Goal: Information Seeking & Learning: Check status

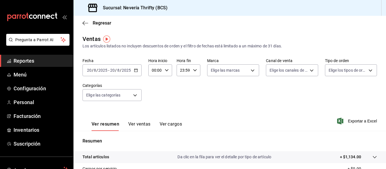
click at [133, 122] on button "Ver ventas" at bounding box center [139, 126] width 22 height 10
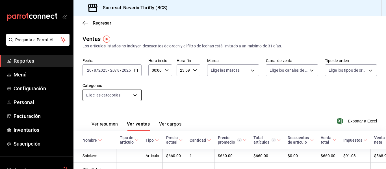
click at [136, 97] on body "Pregunta a Parrot AI Reportes Menú Configuración Personal Facturación Inventari…" at bounding box center [193, 84] width 386 height 169
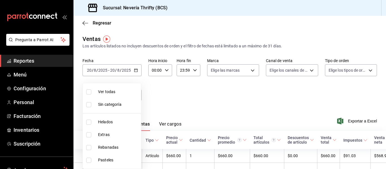
click at [90, 159] on input "checkbox" at bounding box center [88, 160] width 5 height 5
checkbox input "true"
type input "6461abde-3692-455f-a363-427c9a88c513"
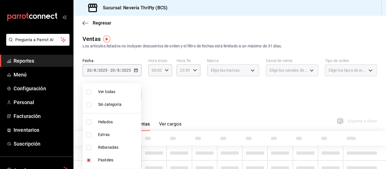
click at [211, 92] on div at bounding box center [193, 84] width 386 height 169
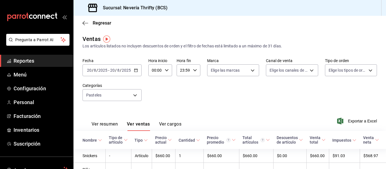
click at [139, 71] on div "[DATE] [DATE] - [DATE] [DATE]" at bounding box center [111, 70] width 59 height 12
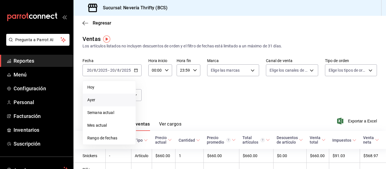
click at [97, 101] on span "Ayer" at bounding box center [109, 100] width 44 height 6
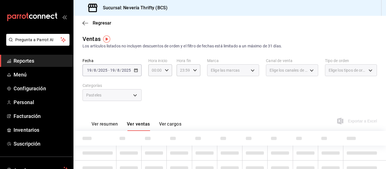
click at [211, 96] on div "Fecha [DATE] [DATE] - [DATE] [DATE] Hora inicio 00:00 Hora inicio Hora fin 23:5…" at bounding box center [229, 83] width 294 height 50
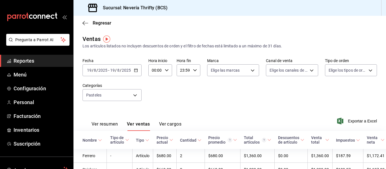
click at [211, 96] on div "Fecha [DATE] [DATE] - [DATE] [DATE] Hora inicio 00:00 Hora inicio Hora fin 23:5…" at bounding box center [229, 83] width 294 height 50
click at [110, 95] on body "Pregunta a Parrot AI Reportes Menú Configuración Personal Facturación Inventari…" at bounding box center [193, 84] width 386 height 169
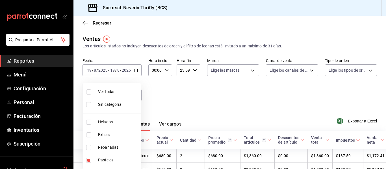
click at [87, 160] on input "checkbox" at bounding box center [88, 160] width 5 height 5
checkbox input "false"
click at [89, 148] on input "checkbox" at bounding box center [88, 147] width 5 height 5
checkbox input "true"
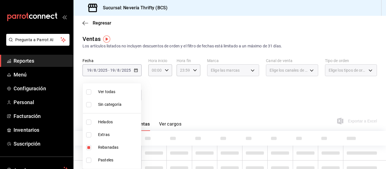
type input "74bd740e-3aa1-490c-81d0-975f3653bd1e"
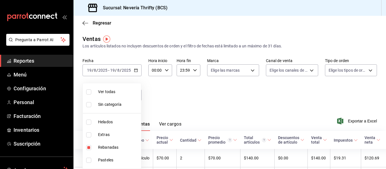
drag, startPoint x: 268, startPoint y: 101, endPoint x: 270, endPoint y: 97, distance: 4.7
click at [269, 100] on div at bounding box center [193, 84] width 386 height 169
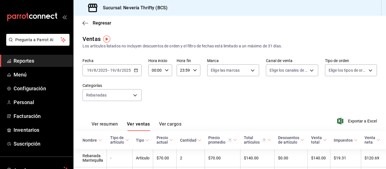
click at [270, 97] on div "Fecha [DATE] [DATE] - [DATE] [DATE] Hora inicio 00:00 Hora inicio Hora fin 23:5…" at bounding box center [229, 83] width 294 height 50
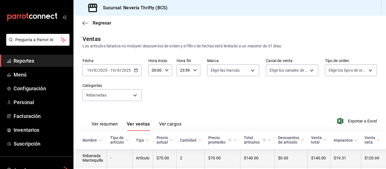
scroll to position [43, 0]
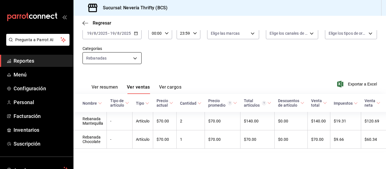
click at [111, 48] on body "Pregunta a Parrot AI Reportes Menú Configuración Personal Facturación Inventari…" at bounding box center [193, 84] width 386 height 169
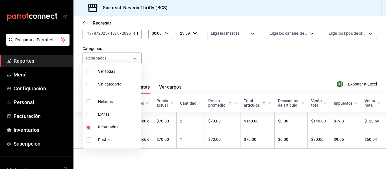
click at [92, 129] on label at bounding box center [89, 127] width 7 height 5
click at [91, 129] on input "checkbox" at bounding box center [88, 127] width 5 height 5
checkbox input "true"
click at [88, 127] on li "Rebanadas" at bounding box center [112, 127] width 58 height 13
checkbox input "false"
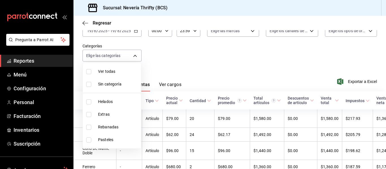
scroll to position [43, 0]
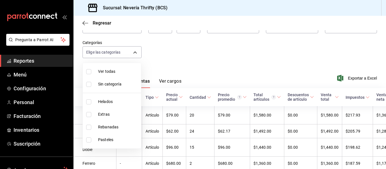
click at [91, 101] on input "checkbox" at bounding box center [88, 101] width 5 height 5
checkbox input "true"
type input "b705a4a3-0c02-4aaa-bced-1ae138585fd0"
drag, startPoint x: 238, startPoint y: 53, endPoint x: 243, endPoint y: 54, distance: 5.2
click at [238, 53] on div at bounding box center [193, 84] width 386 height 169
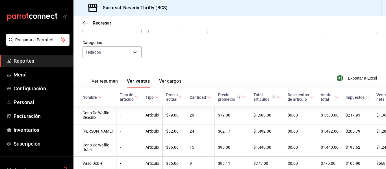
click at [94, 97] on div "Nombre" at bounding box center [89, 97] width 14 height 5
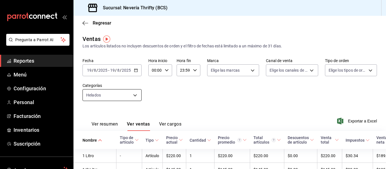
click at [98, 87] on div "Categorías Helados b705a4a3-0c02-4aaa-bced-1ae138585fd0" at bounding box center [111, 92] width 59 height 18
click at [100, 93] on body "Pregunta a Parrot AI Reportes Menú Configuración Personal Facturación Inventari…" at bounding box center [193, 84] width 386 height 169
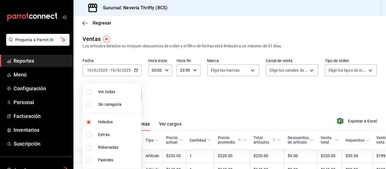
click at [91, 123] on input "checkbox" at bounding box center [88, 122] width 5 height 5
checkbox input "false"
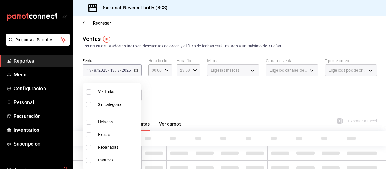
click at [89, 132] on input "checkbox" at bounding box center [88, 134] width 5 height 5
click at [205, 103] on div at bounding box center [193, 84] width 386 height 169
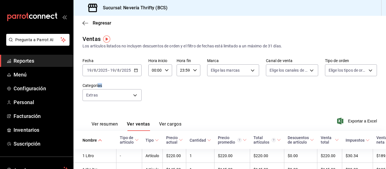
type input "2666ef43-693a-433d-8eb1-15fa94dd9228"
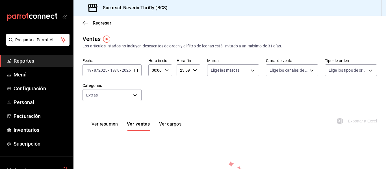
click at [36, 59] on span "Reportes" at bounding box center [41, 61] width 55 height 8
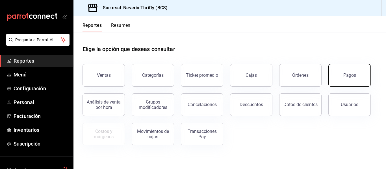
drag, startPoint x: 330, startPoint y: 73, endPoint x: 334, endPoint y: 75, distance: 3.8
click at [334, 75] on button "Pagos" at bounding box center [349, 75] width 42 height 23
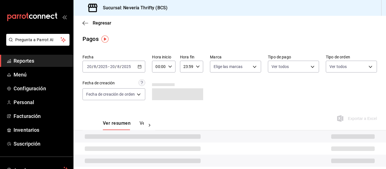
click at [143, 67] on div "[DATE] [DATE] - [DATE] [DATE]" at bounding box center [113, 67] width 63 height 12
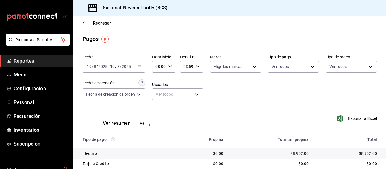
click at [250, 88] on div "Fecha [DATE] [DATE] - [DATE] [DATE] Hora inicio 00:00 Hora inicio Hora fin 23:5…" at bounding box center [229, 79] width 294 height 55
click at [228, 66] on body "Pregunta a Parrot AI Reportes Menú Configuración Personal Facturación Inventari…" at bounding box center [193, 84] width 386 height 169
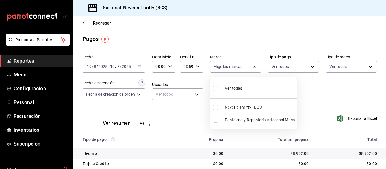
click at [216, 107] on input "checkbox" at bounding box center [215, 107] width 5 height 5
checkbox input "true"
type input "aa6e5e5d-80ef-43b0-a4be-16b02e93aae9"
click at [319, 86] on div at bounding box center [193, 84] width 386 height 169
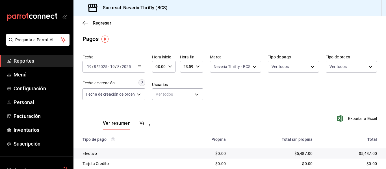
click at [220, 73] on div "Fecha [DATE] [DATE] - [DATE] [DATE] Hora inicio 00:00 Hora inicio Hora fin 23:5…" at bounding box center [229, 79] width 294 height 55
drag, startPoint x: 222, startPoint y: 73, endPoint x: 221, endPoint y: 78, distance: 5.8
click at [222, 73] on div "Fecha [DATE] [DATE] - [DATE] [DATE] Hora inicio 00:00 Hora inicio Hora fin 23:5…" at bounding box center [229, 79] width 294 height 55
click at [220, 75] on div "Fecha [DATE] [DATE] - [DATE] [DATE] Hora inicio 00:00 Hora inicio Hora fin 23:5…" at bounding box center [229, 79] width 294 height 55
click at [220, 67] on body "Pregunta a Parrot AI Reportes Menú Configuración Personal Facturación Inventari…" at bounding box center [193, 84] width 386 height 169
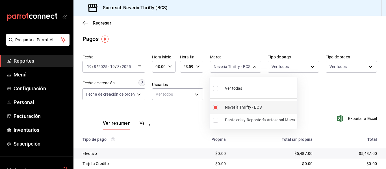
click at [217, 106] on input "checkbox" at bounding box center [215, 107] width 5 height 5
checkbox input "false"
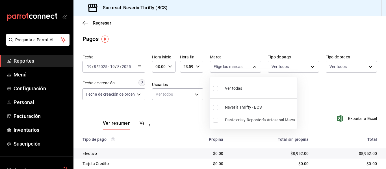
click at [214, 120] on input "checkbox" at bounding box center [215, 120] width 5 height 5
checkbox input "true"
type input "1508993c-3488-40cf-868b-03596512d81c"
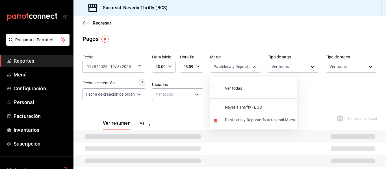
click at [324, 95] on div at bounding box center [193, 84] width 386 height 169
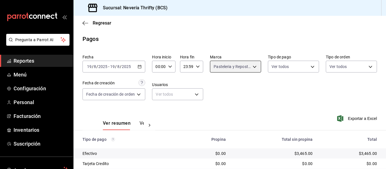
scroll to position [60, 0]
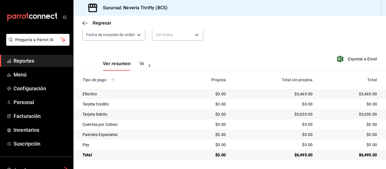
click at [31, 54] on li "Pregunta a Parrot AI" at bounding box center [36, 44] width 69 height 21
click at [33, 57] on span "Reportes" at bounding box center [41, 61] width 55 height 8
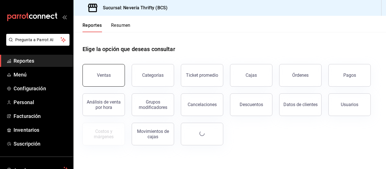
click at [114, 70] on button "Ventas" at bounding box center [103, 75] width 42 height 23
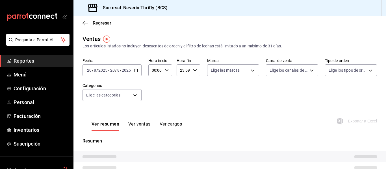
click at [133, 124] on button "Ver ventas" at bounding box center [139, 126] width 22 height 10
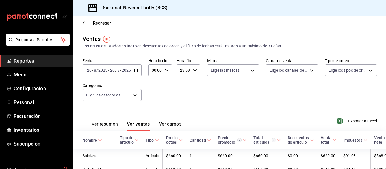
click at [134, 68] on div "[DATE] [DATE] - [DATE] [DATE]" at bounding box center [111, 70] width 59 height 12
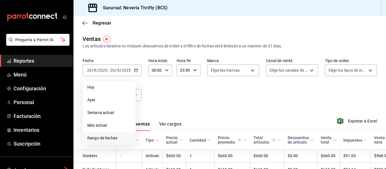
click at [98, 136] on span "Rango de fechas" at bounding box center [109, 138] width 44 height 6
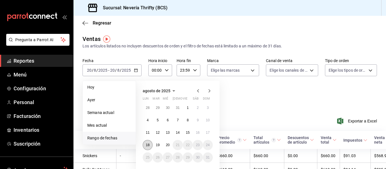
click at [148, 146] on abbr "18" at bounding box center [148, 145] width 4 height 4
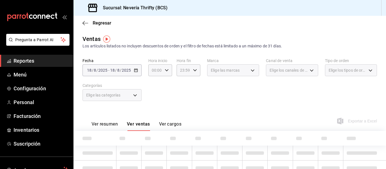
click at [243, 106] on div "Fecha [DATE] [DATE] - [DATE] [DATE] Hora inicio 00:00 Hora inicio Hora fin 23:5…" at bounding box center [229, 83] width 294 height 50
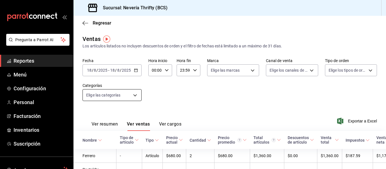
click at [131, 95] on body "Pregunta a Parrot AI Reportes Menú Configuración Personal Facturación Inventari…" at bounding box center [193, 84] width 386 height 169
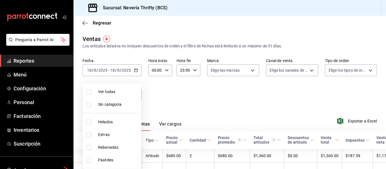
click at [86, 160] on li "Pasteles" at bounding box center [112, 160] width 58 height 13
type input "6461abde-3692-455f-a363-427c9a88c513"
checkbox input "true"
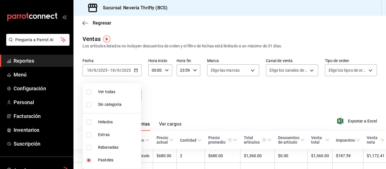
click at [232, 100] on div at bounding box center [193, 84] width 386 height 169
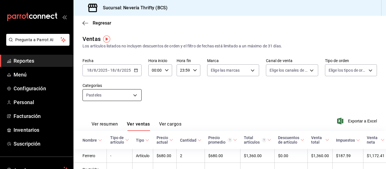
click at [114, 96] on body "Pregunta a Parrot AI Reportes Menú Configuración Personal Facturación Inventari…" at bounding box center [193, 84] width 386 height 169
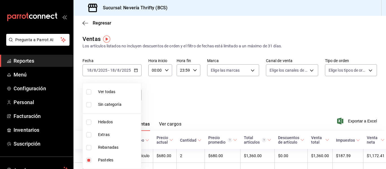
click at [87, 160] on input "checkbox" at bounding box center [88, 160] width 5 height 5
checkbox input "false"
click at [90, 143] on li "Rebanadas" at bounding box center [112, 147] width 58 height 13
type input "74bd740e-3aa1-490c-81d0-975f3653bd1e"
checkbox input "true"
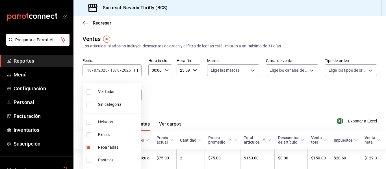
drag, startPoint x: 190, startPoint y: 109, endPoint x: 221, endPoint y: 107, distance: 31.2
click at [194, 109] on div at bounding box center [193, 84] width 386 height 169
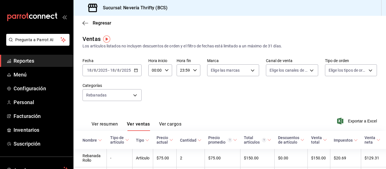
click at [274, 99] on div "Fecha [DATE] [DATE] - [DATE] [DATE] Hora inicio 00:00 Hora inicio Hora fin 23:5…" at bounding box center [229, 83] width 294 height 50
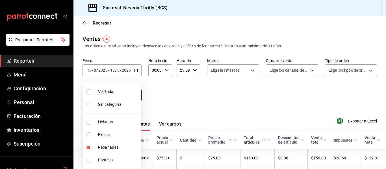
click at [116, 94] on body "Pregunta a Parrot AI Reportes Menú Configuración Personal Facturación Inventari…" at bounding box center [193, 84] width 386 height 169
click at [87, 149] on input "checkbox" at bounding box center [88, 147] width 5 height 5
checkbox input "false"
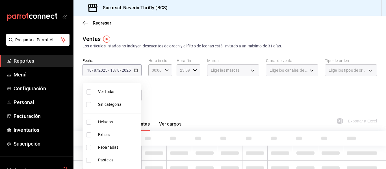
click at [89, 123] on input "checkbox" at bounding box center [88, 122] width 5 height 5
checkbox input "true"
type input "b705a4a3-0c02-4aaa-bced-1ae138585fd0"
click at [234, 93] on div at bounding box center [193, 84] width 386 height 169
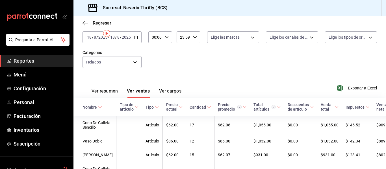
scroll to position [6, 0]
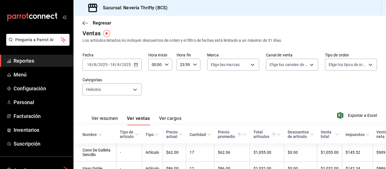
click at [86, 138] on th "Nombre" at bounding box center [94, 134] width 43 height 18
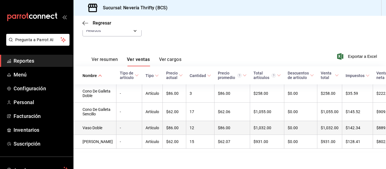
scroll to position [0, 0]
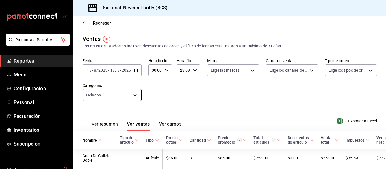
click at [103, 98] on body "Pregunta a Parrot AI Reportes Menú Configuración Personal Facturación Inventari…" at bounding box center [193, 84] width 386 height 169
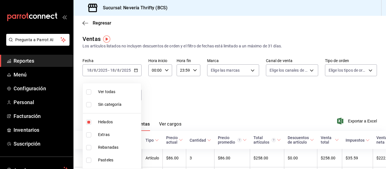
click at [87, 123] on input "checkbox" at bounding box center [88, 122] width 5 height 5
checkbox input "false"
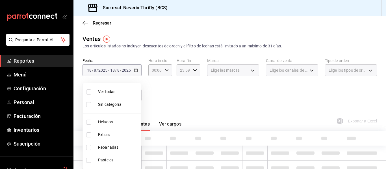
click at [87, 135] on input "checkbox" at bounding box center [88, 134] width 5 height 5
checkbox input "true"
type input "2666ef43-693a-433d-8eb1-15fa94dd9228"
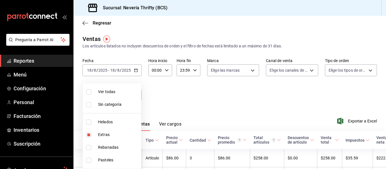
click at [219, 104] on div at bounding box center [193, 84] width 386 height 169
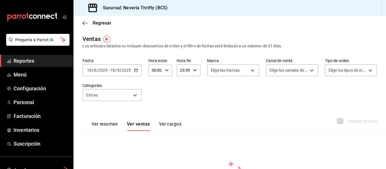
click at [28, 59] on span "Reportes" at bounding box center [41, 61] width 55 height 8
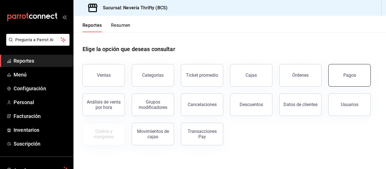
click at [354, 68] on button "Pagos" at bounding box center [349, 75] width 42 height 23
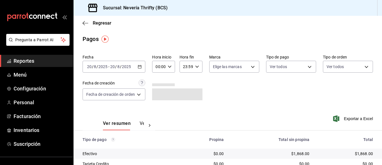
click at [138, 64] on div "[DATE] [DATE] - [DATE] [DATE]" at bounding box center [113, 67] width 63 height 12
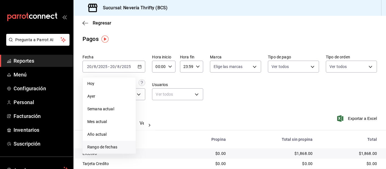
click at [109, 143] on li "Rango de fechas" at bounding box center [109, 147] width 53 height 13
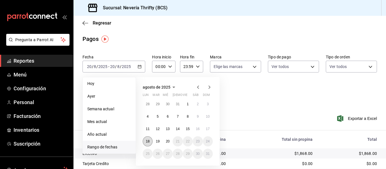
click at [146, 144] on button "18" at bounding box center [148, 141] width 10 height 10
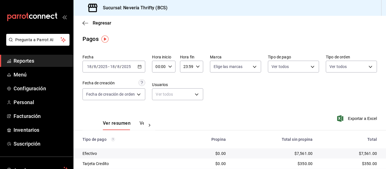
click at [248, 91] on div "Fecha [DATE] [DATE] - [DATE] [DATE] Hora inicio 00:00 Hora inicio Hora fin 23:5…" at bounding box center [229, 79] width 294 height 55
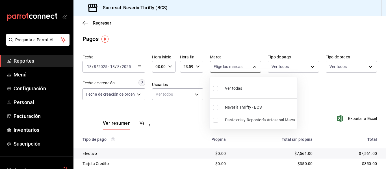
click at [245, 63] on body "Pregunta a Parrot AI Reportes Menú Configuración Personal Facturación Inventari…" at bounding box center [193, 84] width 386 height 169
click at [220, 107] on li "Nevería Thrifty - BCS" at bounding box center [254, 107] width 88 height 13
type input "aa6e5e5d-80ef-43b0-a4be-16b02e93aae9"
checkbox input "true"
click at [350, 92] on div at bounding box center [193, 84] width 386 height 169
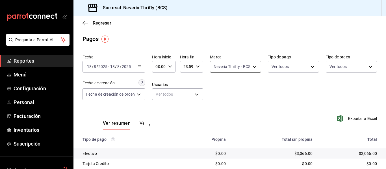
drag, startPoint x: 228, startPoint y: 76, endPoint x: 228, endPoint y: 72, distance: 4.0
click at [228, 75] on div "Fecha [DATE] [DATE] - [DATE] [DATE] Hora inicio 00:00 Hora inicio Hora fin 23:5…" at bounding box center [229, 79] width 294 height 55
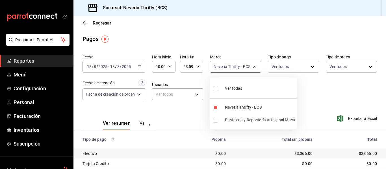
click at [228, 72] on body "Pregunta a Parrot AI Reportes Menú Configuración Personal Facturación Inventari…" at bounding box center [193, 84] width 386 height 169
click at [216, 108] on input "checkbox" at bounding box center [215, 107] width 5 height 5
checkbox input "false"
click at [214, 119] on input "checkbox" at bounding box center [215, 120] width 5 height 5
checkbox input "true"
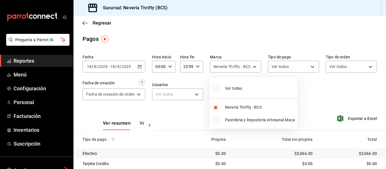
type input "1508993c-3488-40cf-868b-03596512d81c"
click at [334, 92] on div at bounding box center [193, 84] width 386 height 169
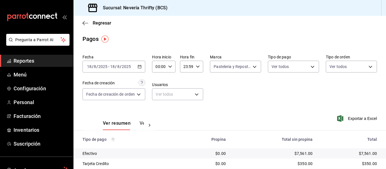
click at [292, 92] on div "Fecha [DATE] [DATE] - [DATE] [DATE] Hora inicio 00:00 Hora inicio Hora fin 23:5…" at bounding box center [229, 79] width 294 height 55
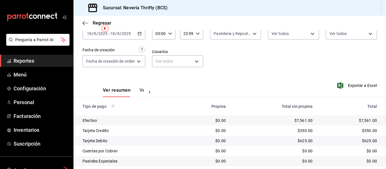
scroll to position [60, 0]
